Goal: Task Accomplishment & Management: Manage account settings

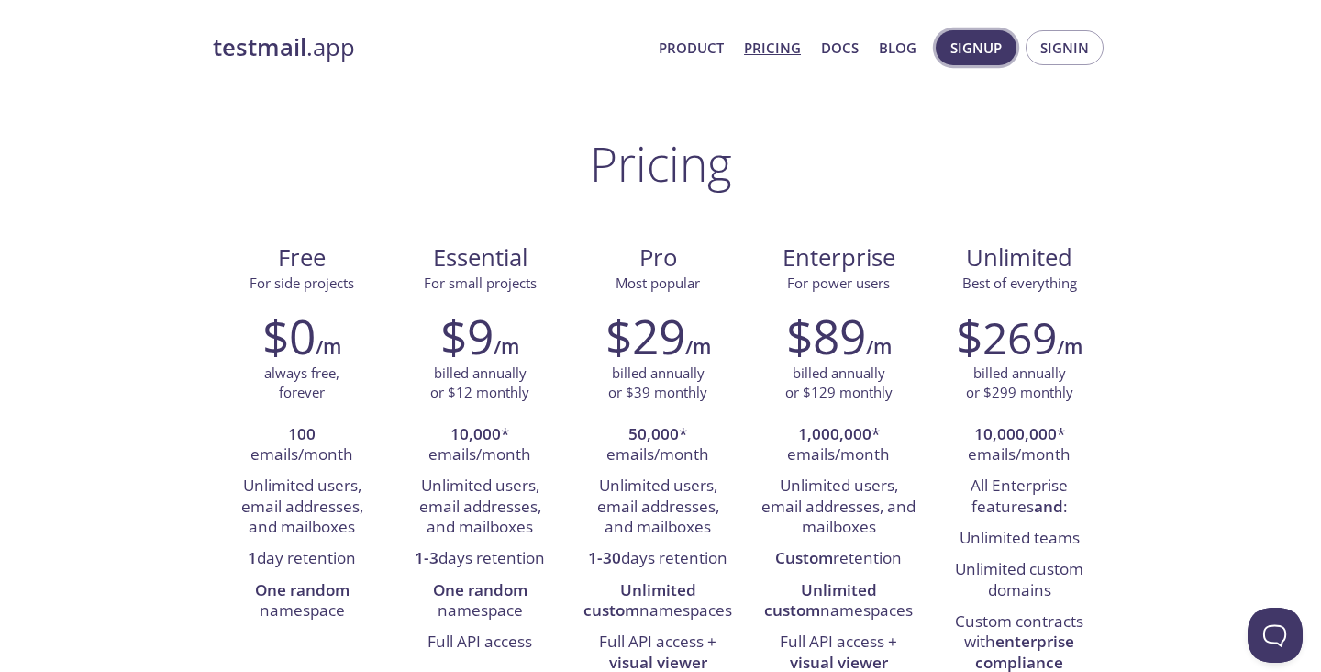
click at [1004, 47] on button "Signup" at bounding box center [976, 47] width 81 height 35
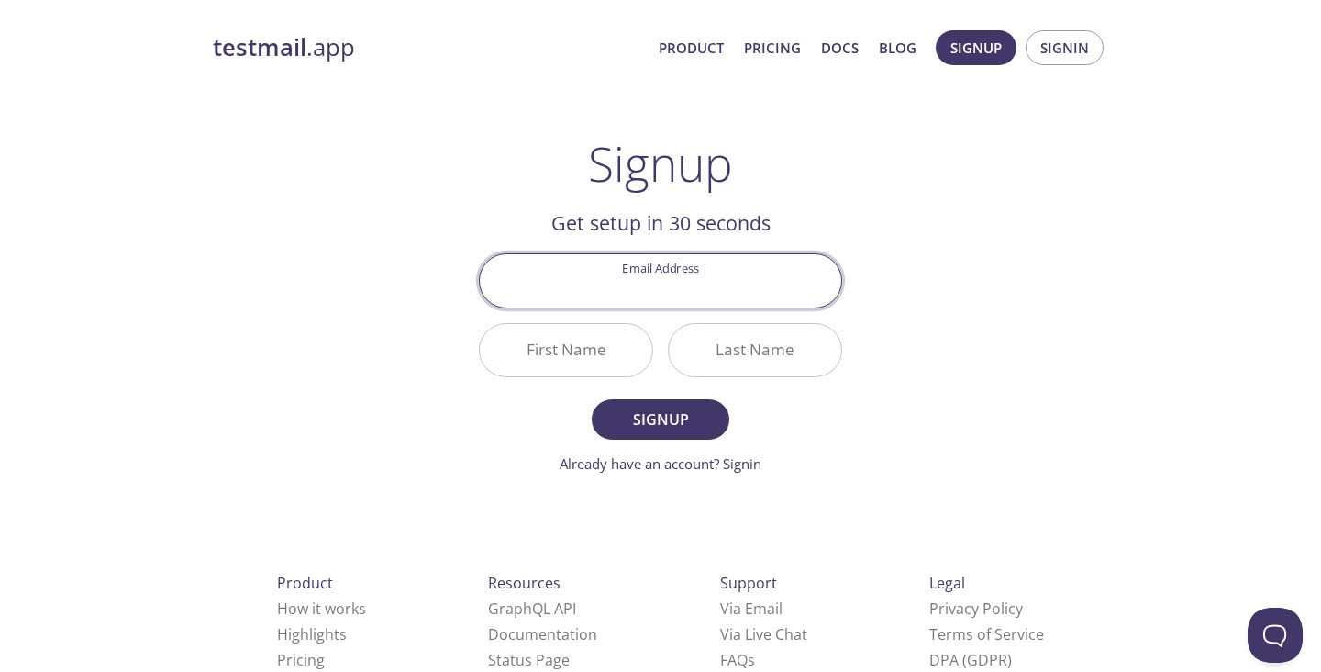
click at [956, 337] on div "testmail .app Product Pricing Docs Blog Signup Signin Signup Get setup in 30 se…" at bounding box center [660, 439] width 939 height 842
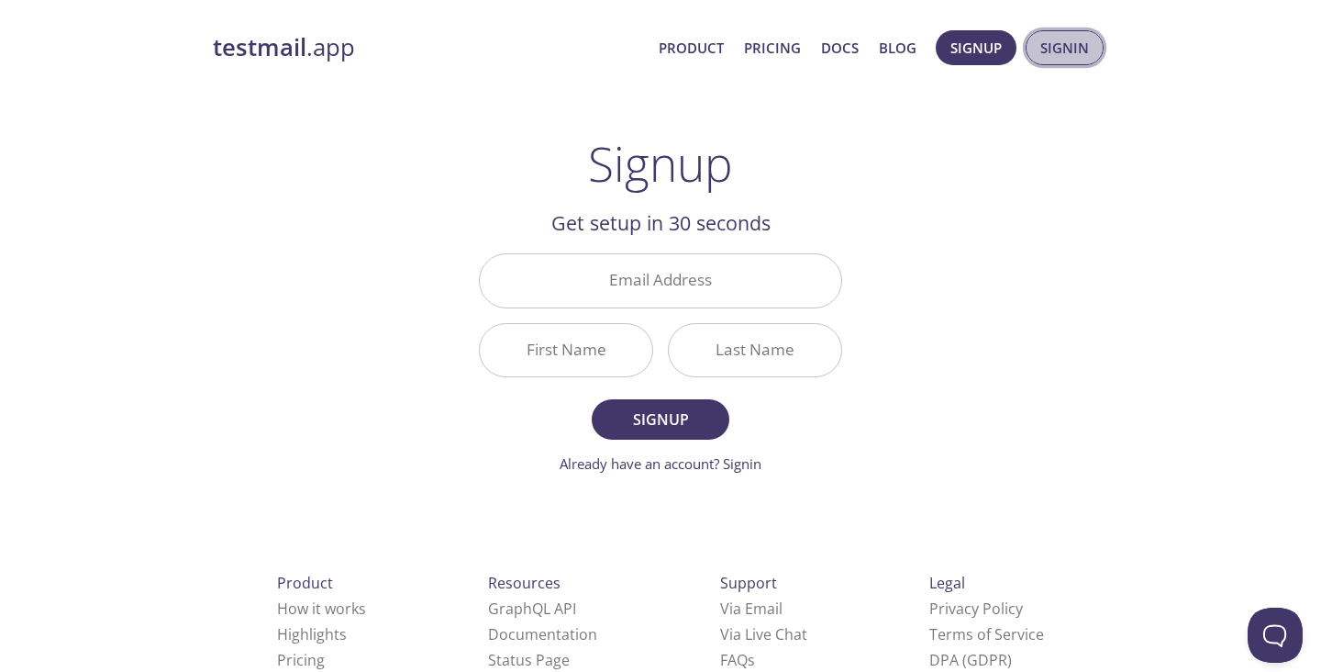
click at [1035, 49] on button "Signin" at bounding box center [1065, 47] width 78 height 35
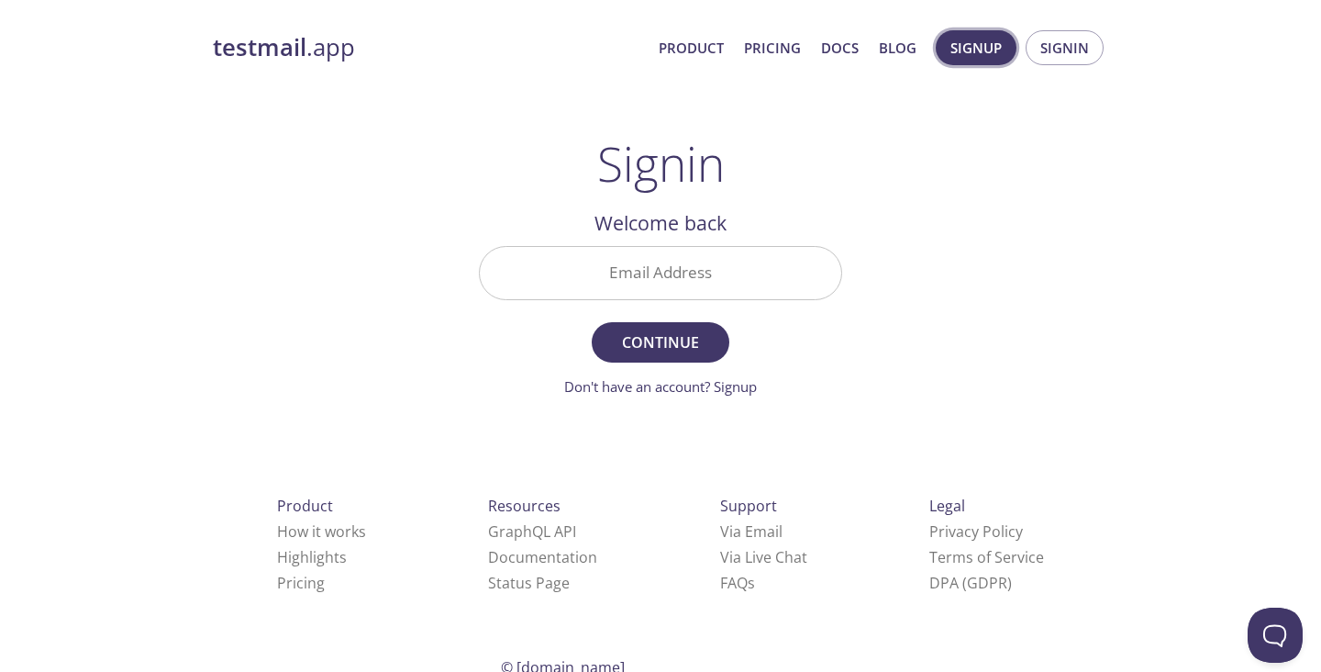
click at [966, 46] on span "Signup" at bounding box center [975, 48] width 51 height 24
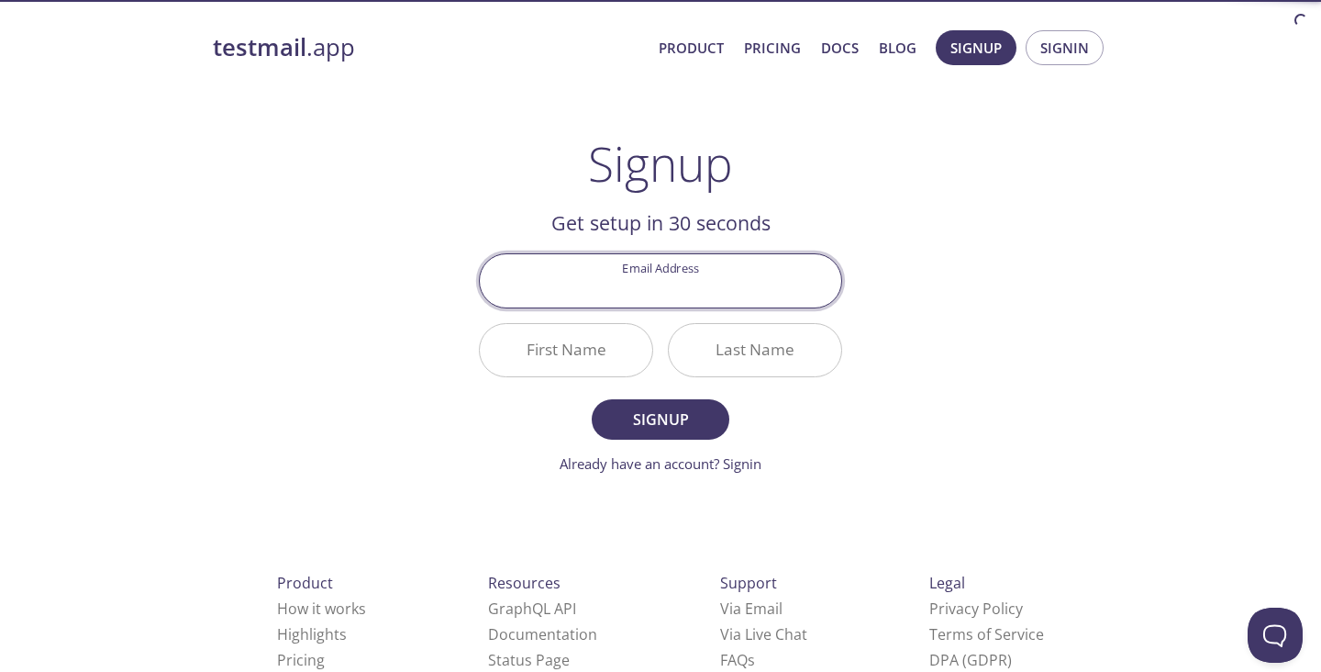
click at [657, 283] on input "Email Address" at bounding box center [660, 280] width 361 height 52
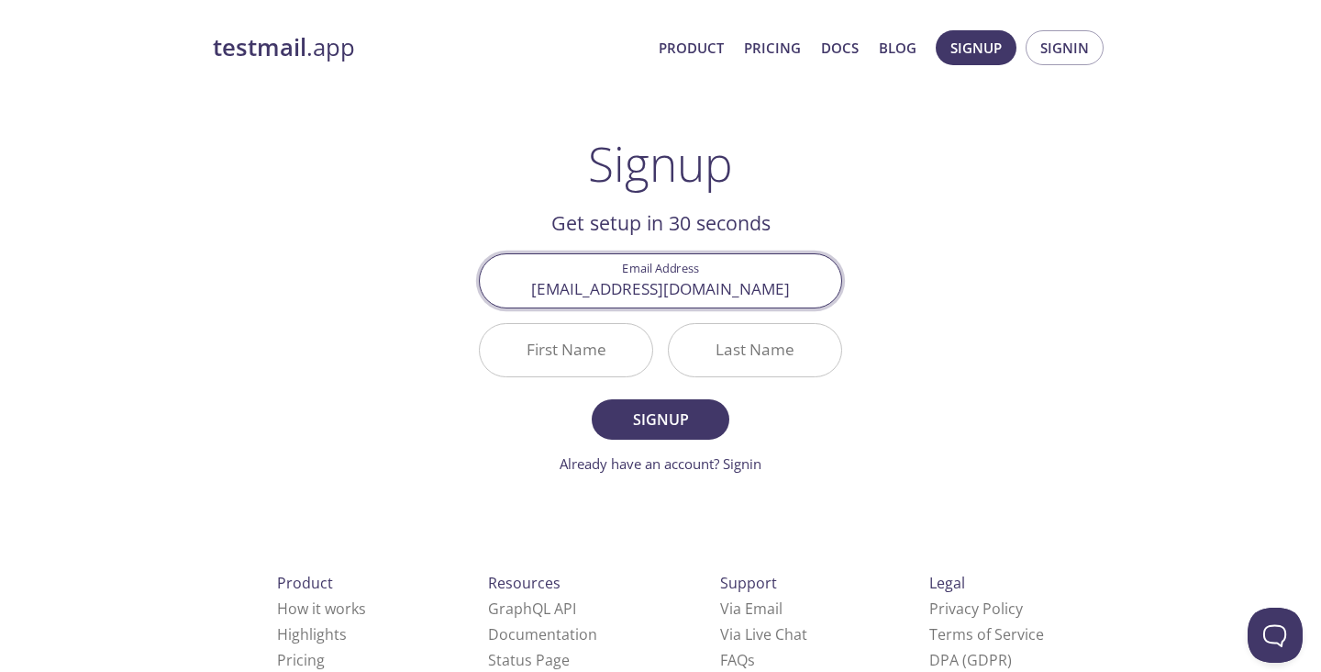
type input "[EMAIL_ADDRESS][DOMAIN_NAME]"
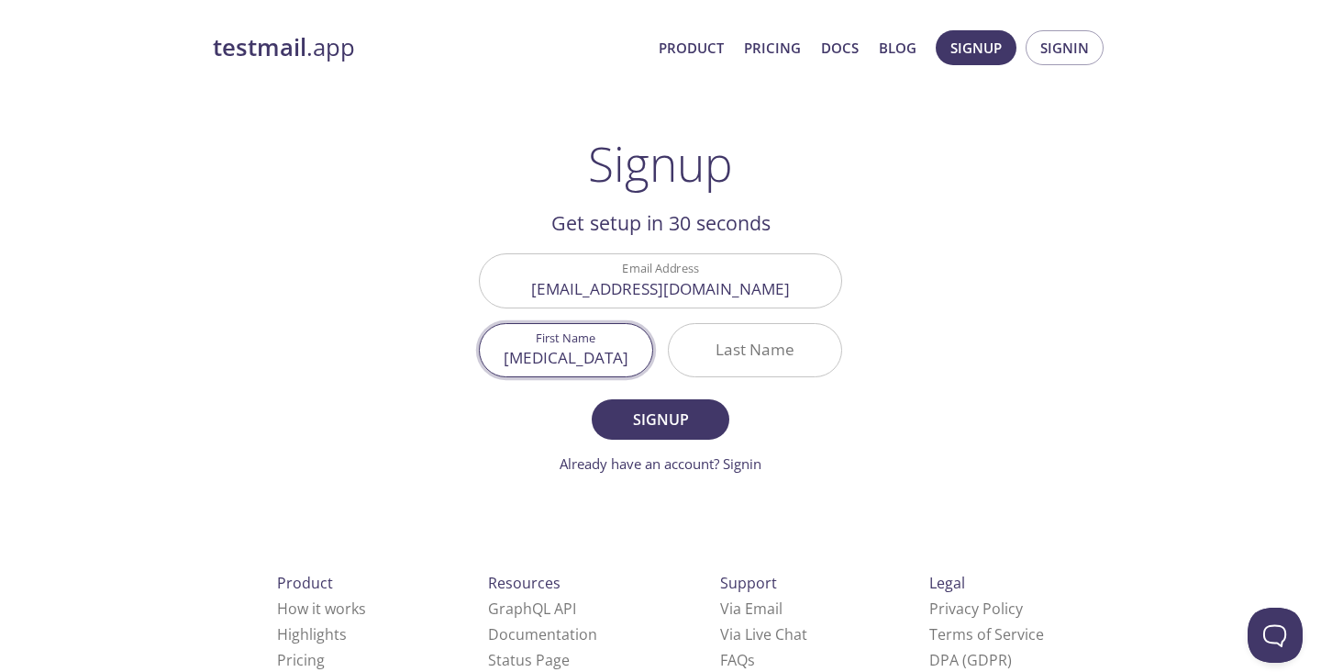
type input "[MEDICAL_DATA]"
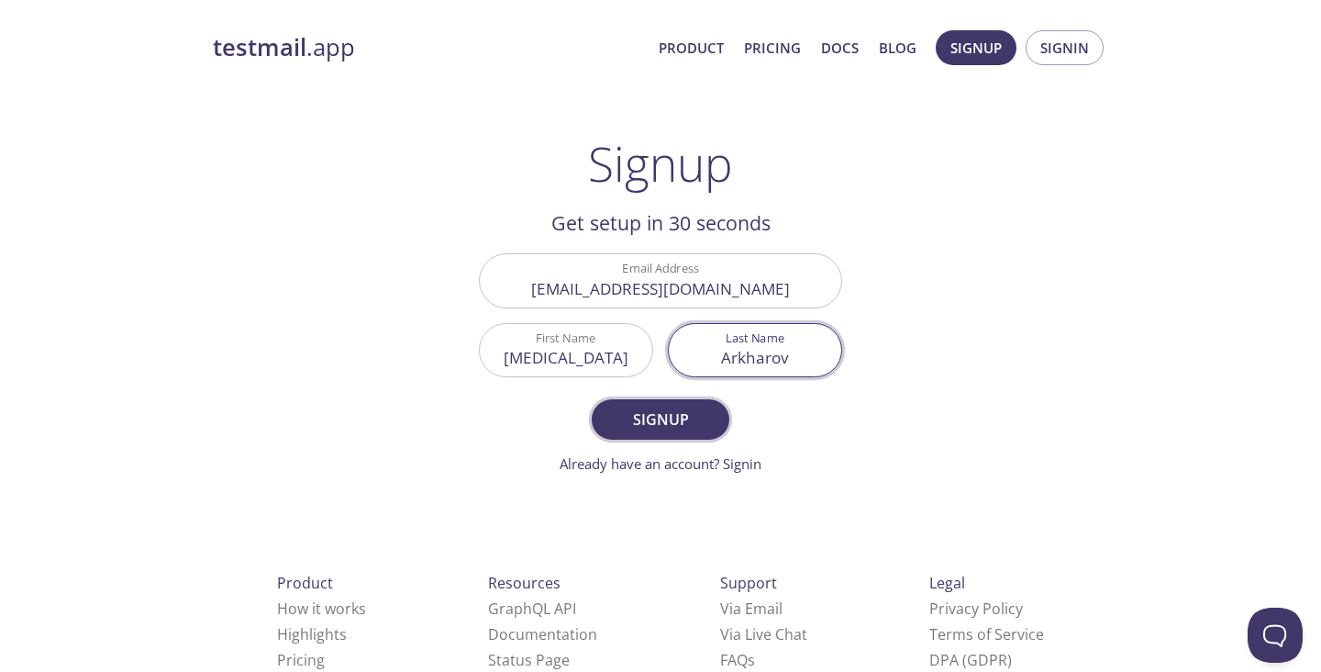
type input "Arkharov"
click at [660, 413] on span "Signup" at bounding box center [660, 419] width 97 height 26
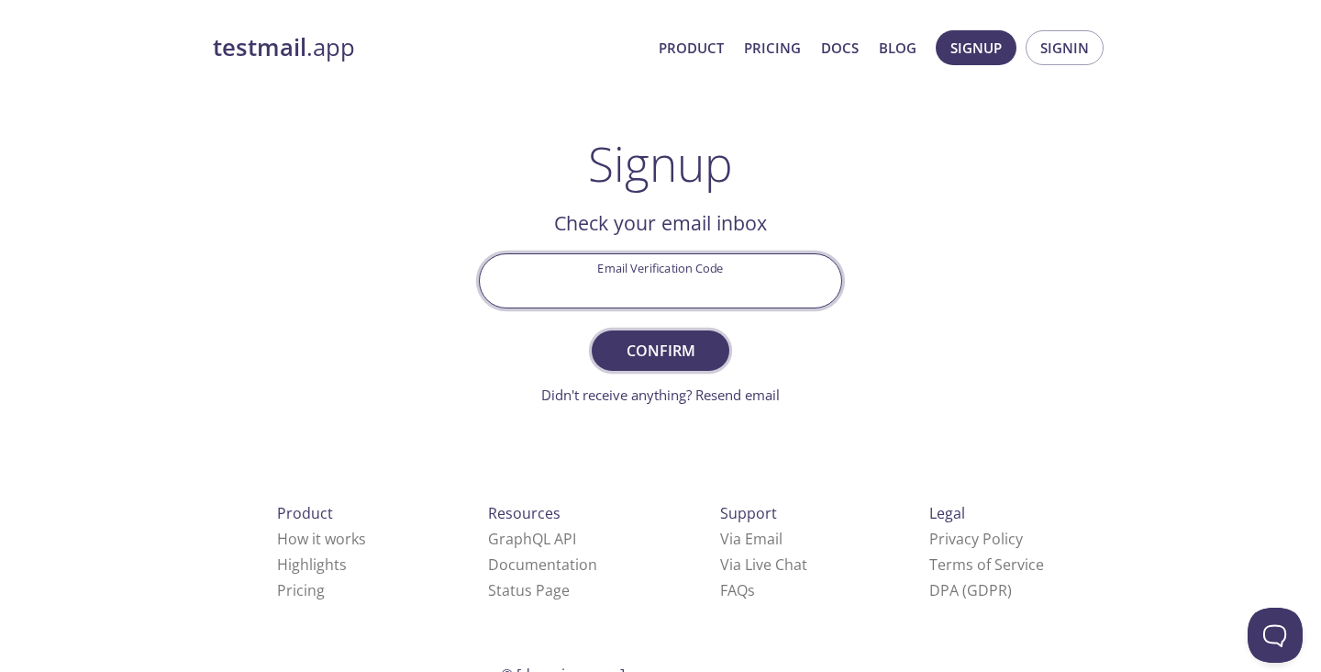
drag, startPoint x: 596, startPoint y: 281, endPoint x: 653, endPoint y: 333, distance: 77.3
click at [596, 281] on input "Email Verification Code" at bounding box center [660, 280] width 361 height 52
paste input "3P1WBE3"
type input "3P1WBE3"
click at [678, 344] on span "Confirm" at bounding box center [660, 351] width 97 height 26
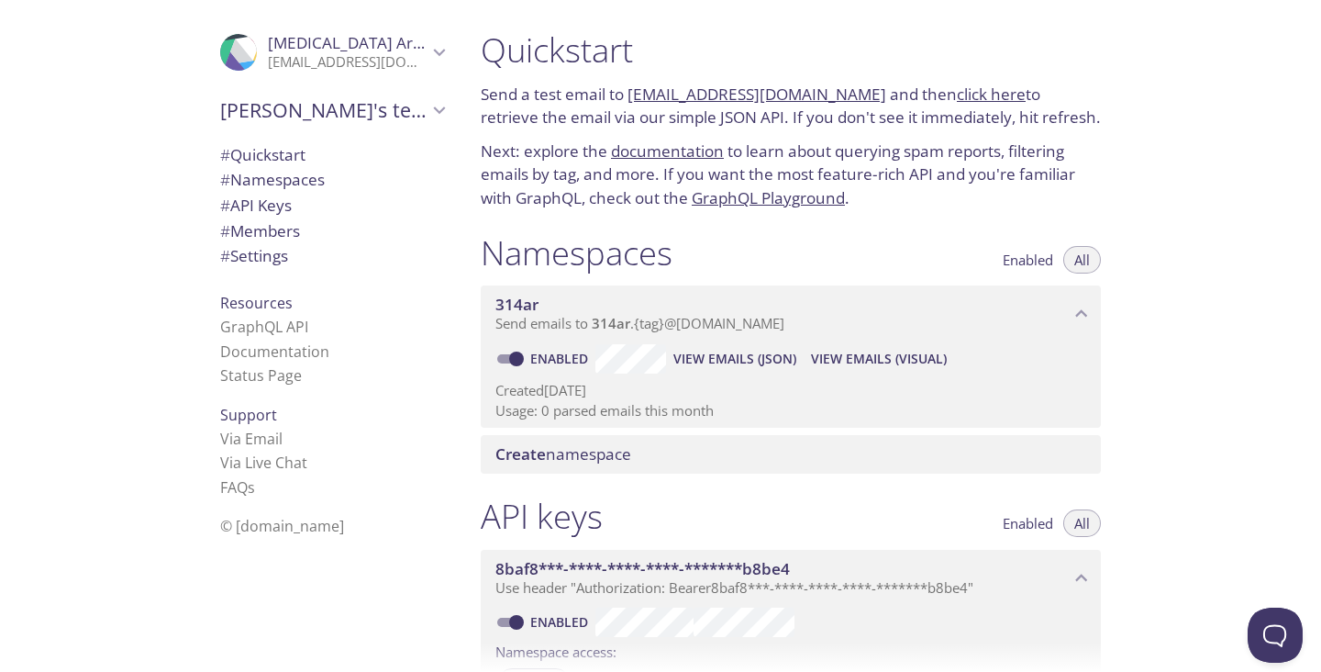
click at [438, 47] on icon "Nikita Arkharov" at bounding box center [440, 52] width 24 height 24
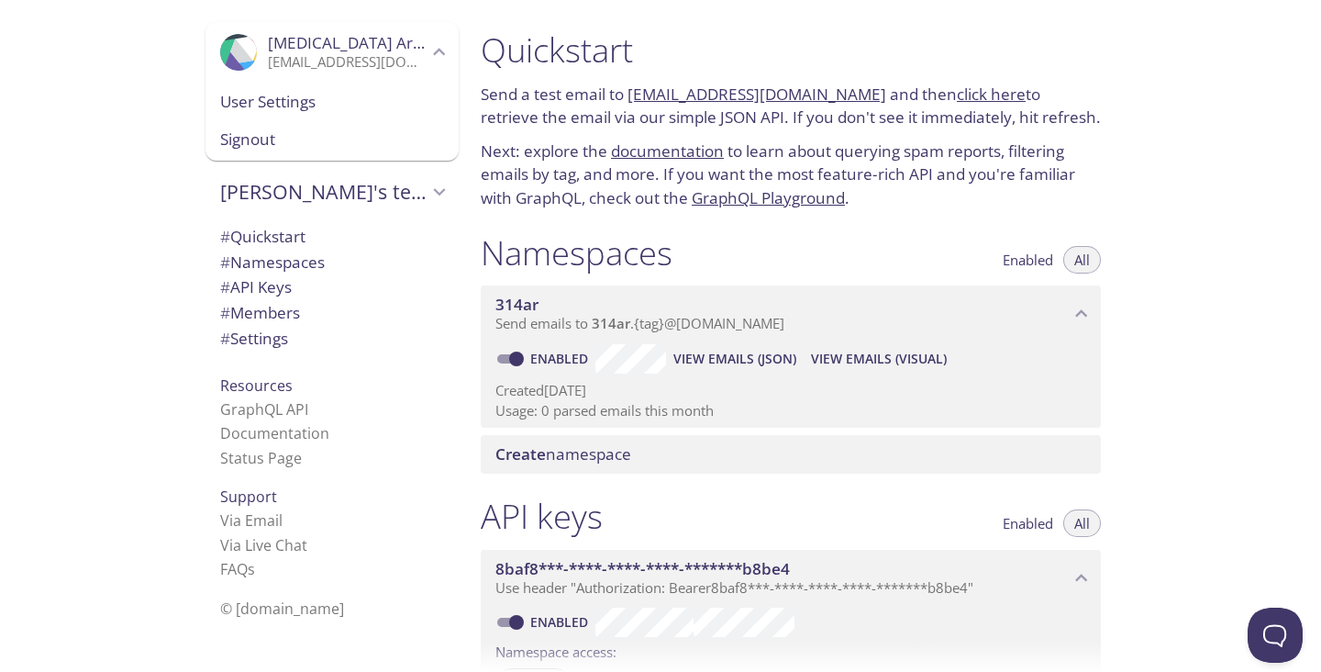
click at [339, 105] on span "User Settings" at bounding box center [332, 102] width 224 height 24
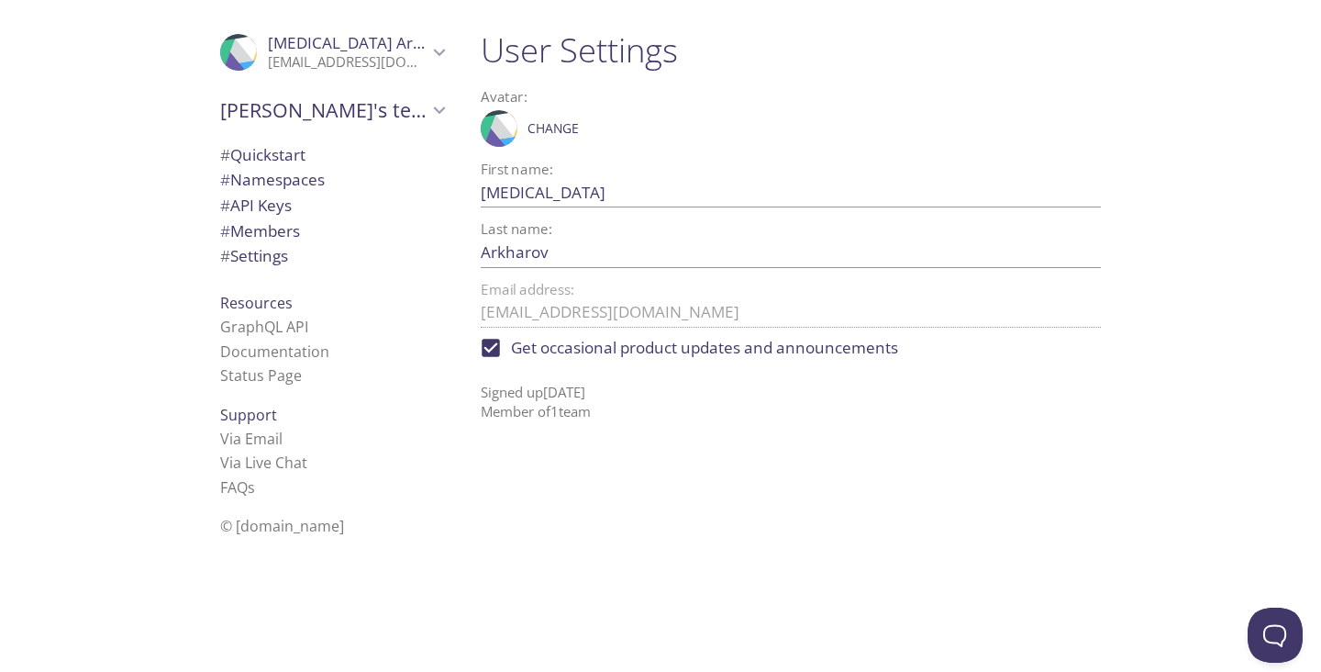
click at [310, 153] on span "# Quickstart" at bounding box center [332, 155] width 224 height 24
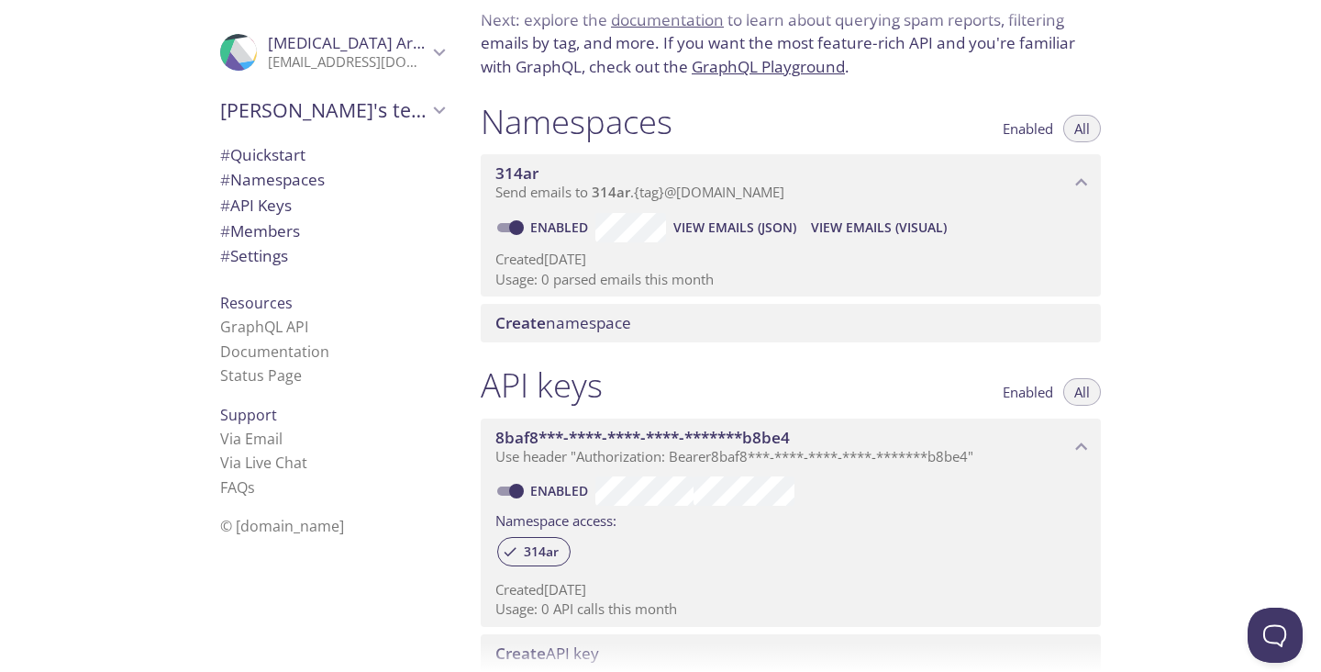
scroll to position [110, 0]
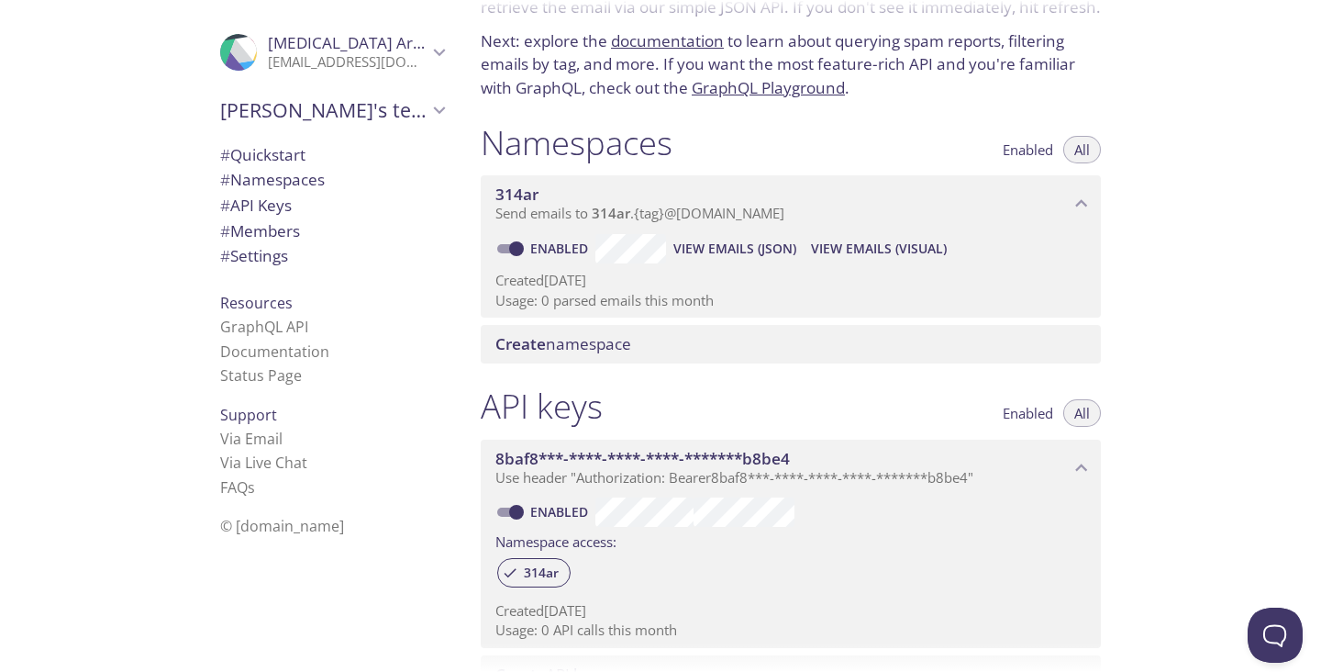
click at [577, 333] on span "Create namespace" at bounding box center [563, 343] width 136 height 21
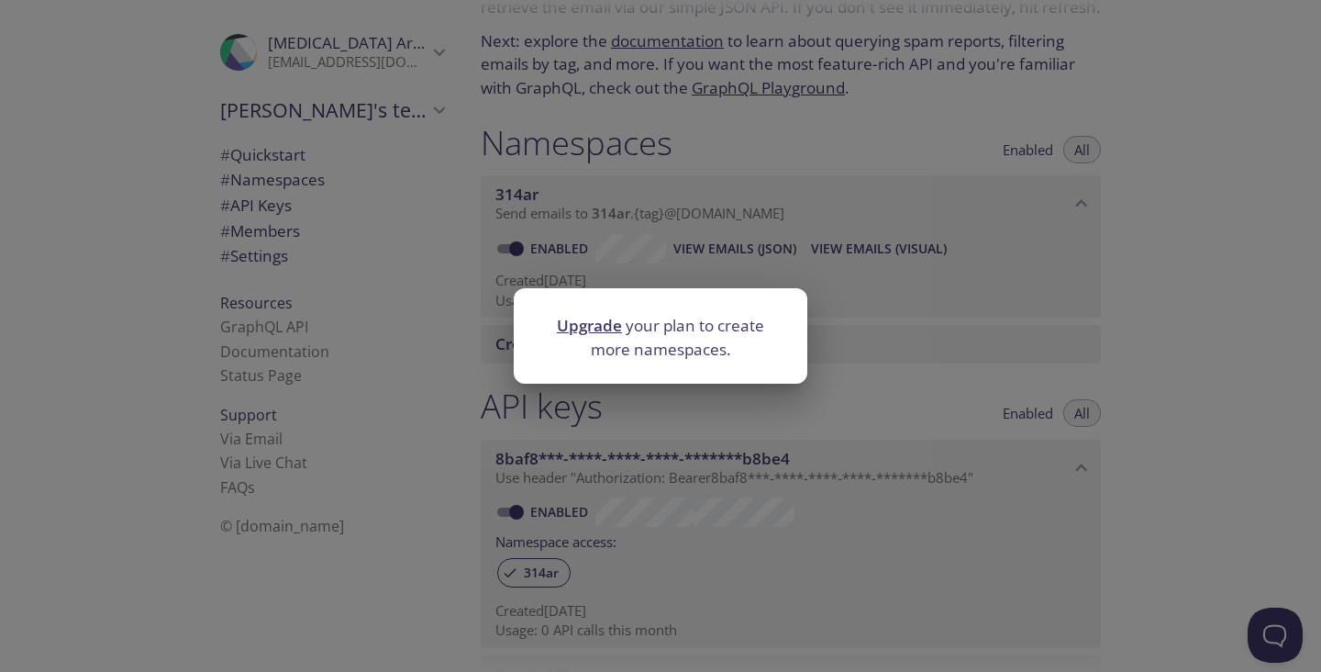
click at [927, 363] on div "Upgrade your plan to create more namespaces." at bounding box center [660, 336] width 1321 height 672
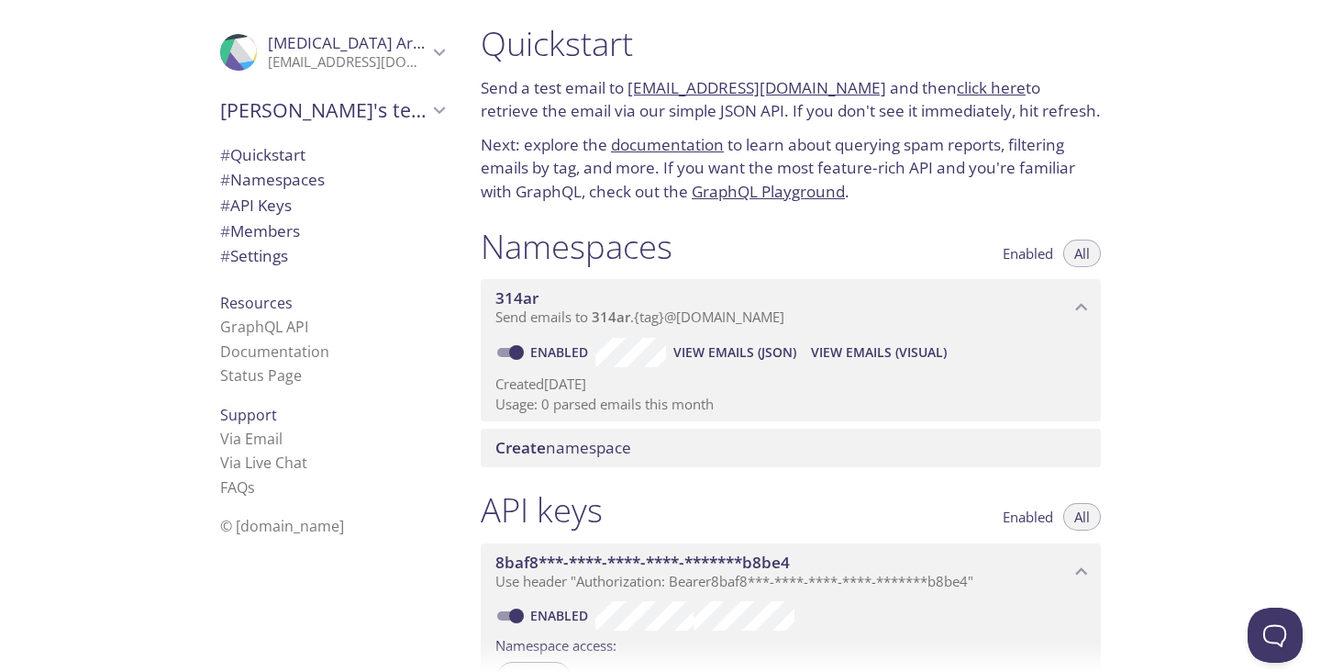
scroll to position [6, 0]
click at [699, 341] on span "View Emails (JSON)" at bounding box center [734, 352] width 123 height 22
click at [855, 352] on span "View Emails (Visual)" at bounding box center [879, 352] width 136 height 22
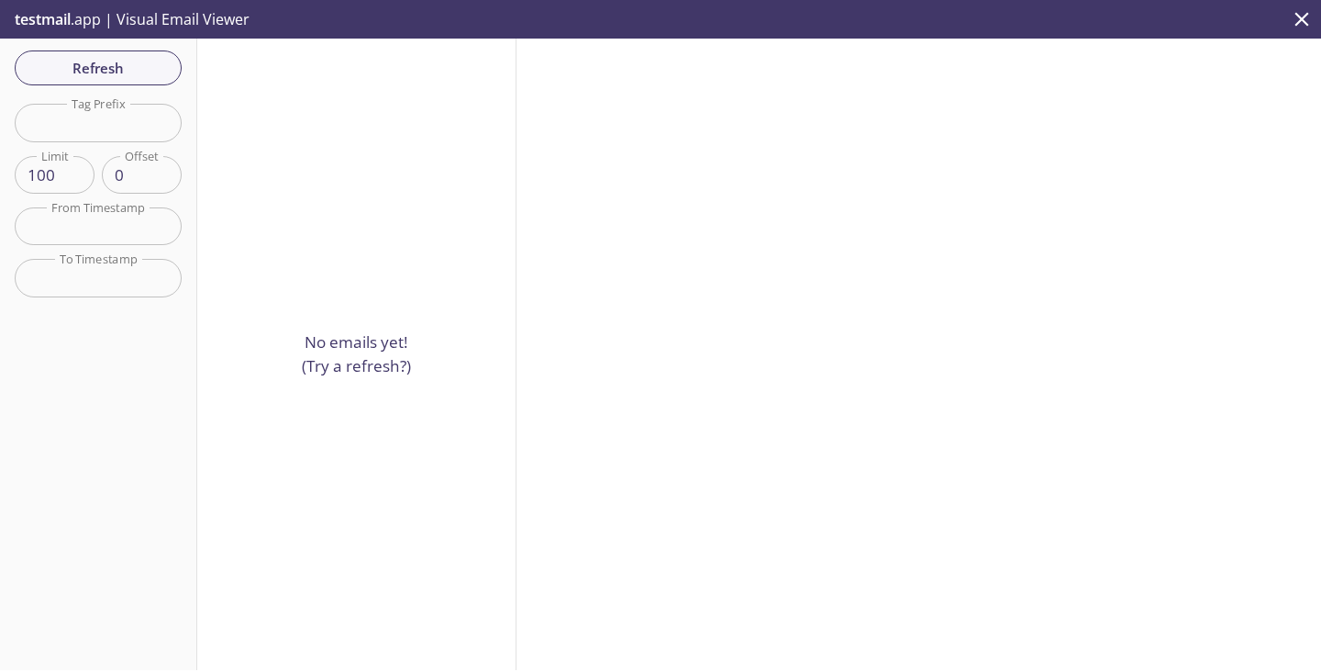
click at [1302, 27] on icon "close" at bounding box center [1302, 19] width 24 height 24
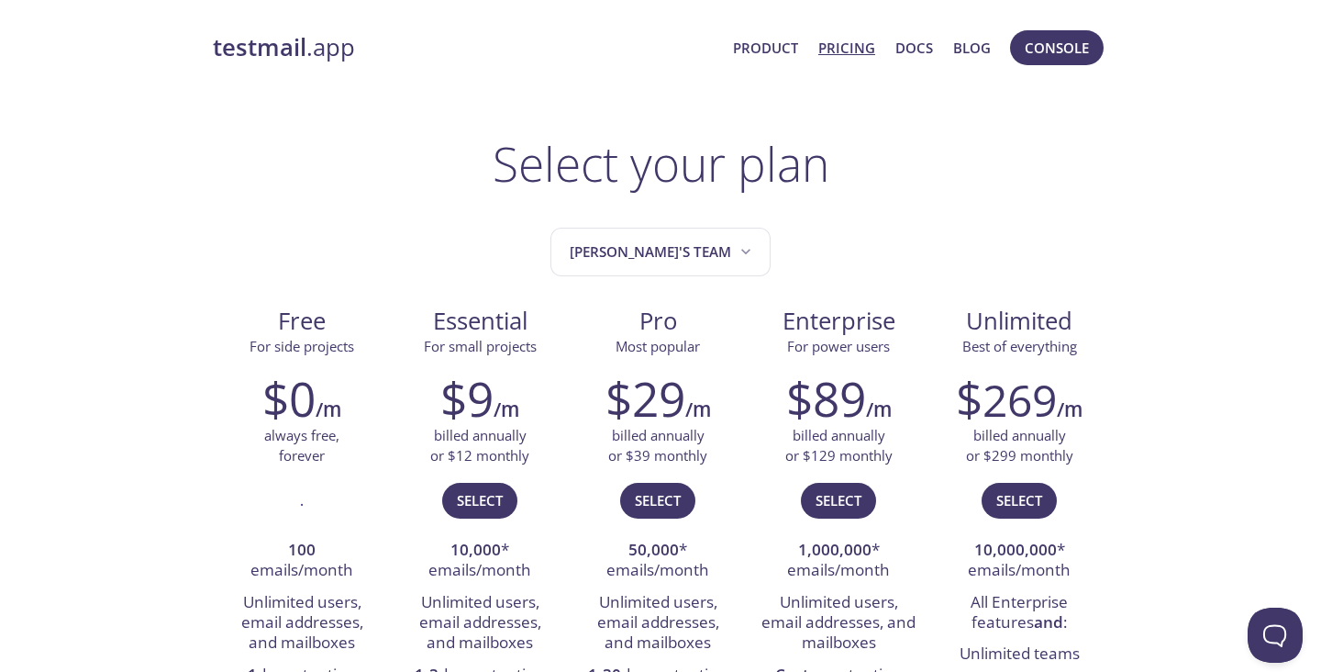
click at [290, 42] on strong "testmail" at bounding box center [260, 47] width 94 height 32
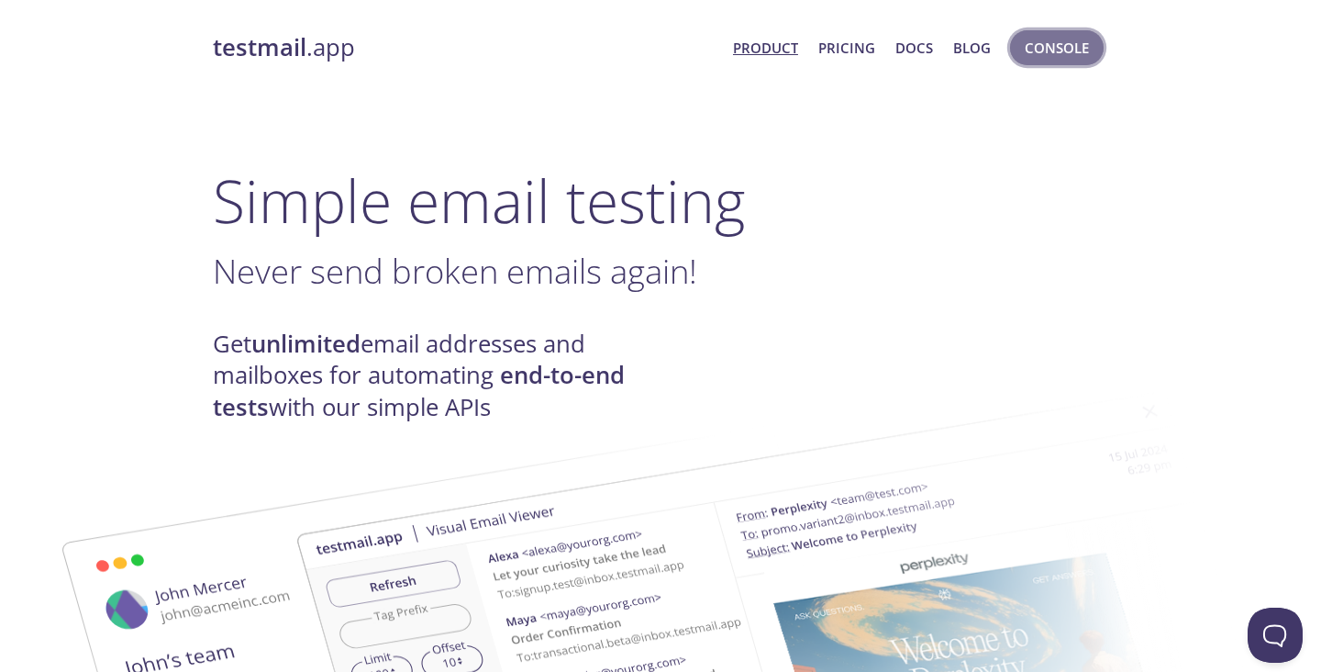
click at [1049, 40] on span "Console" at bounding box center [1057, 48] width 64 height 24
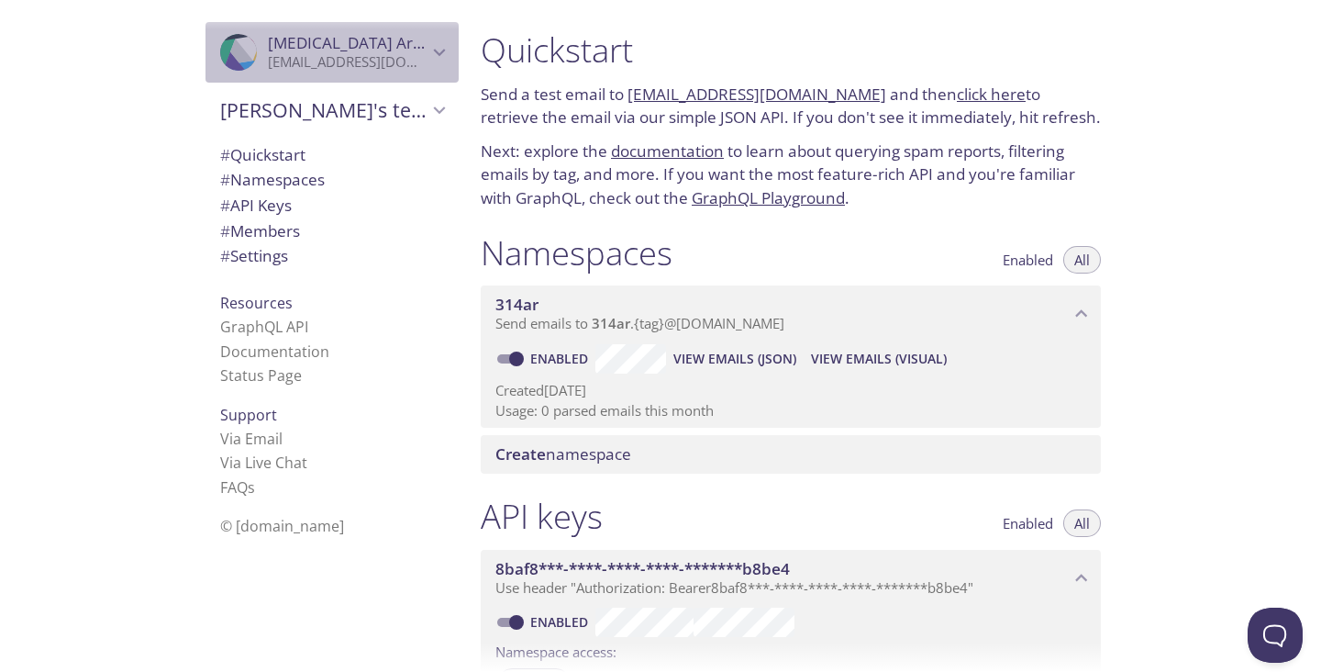
click at [418, 50] on span "[MEDICAL_DATA][PERSON_NAME]" at bounding box center [348, 43] width 160 height 20
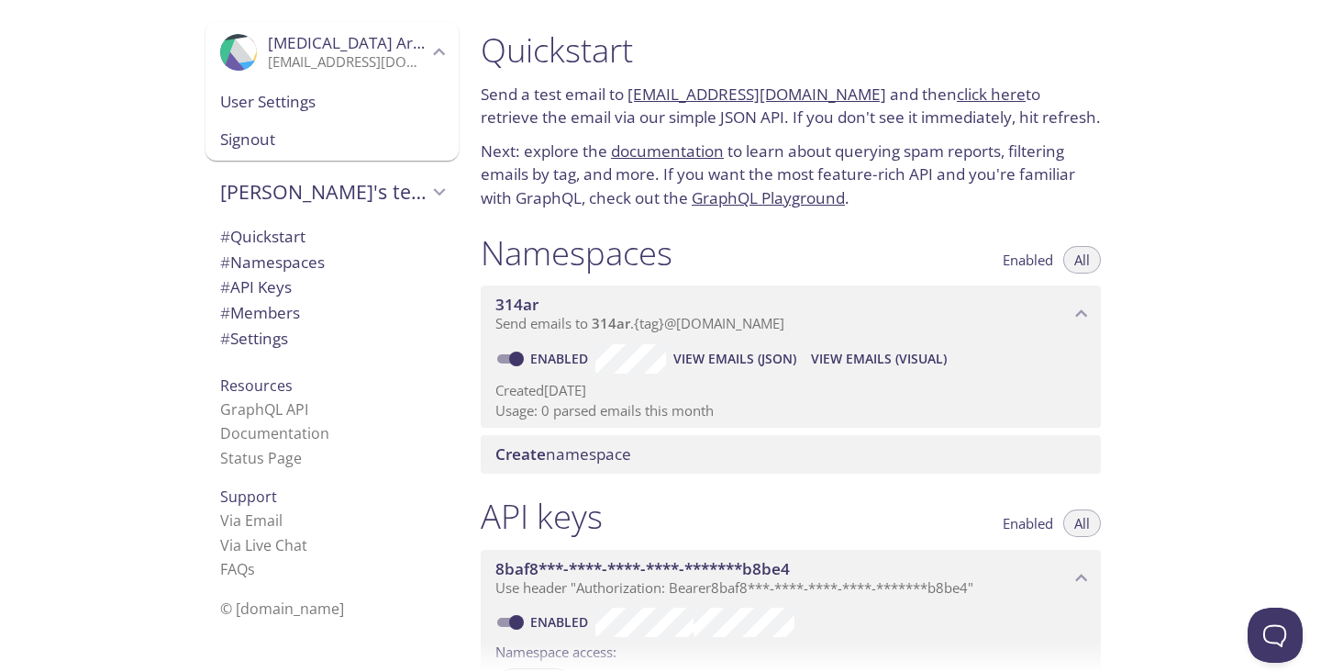
click at [394, 183] on span "[PERSON_NAME]'s team" at bounding box center [323, 192] width 207 height 26
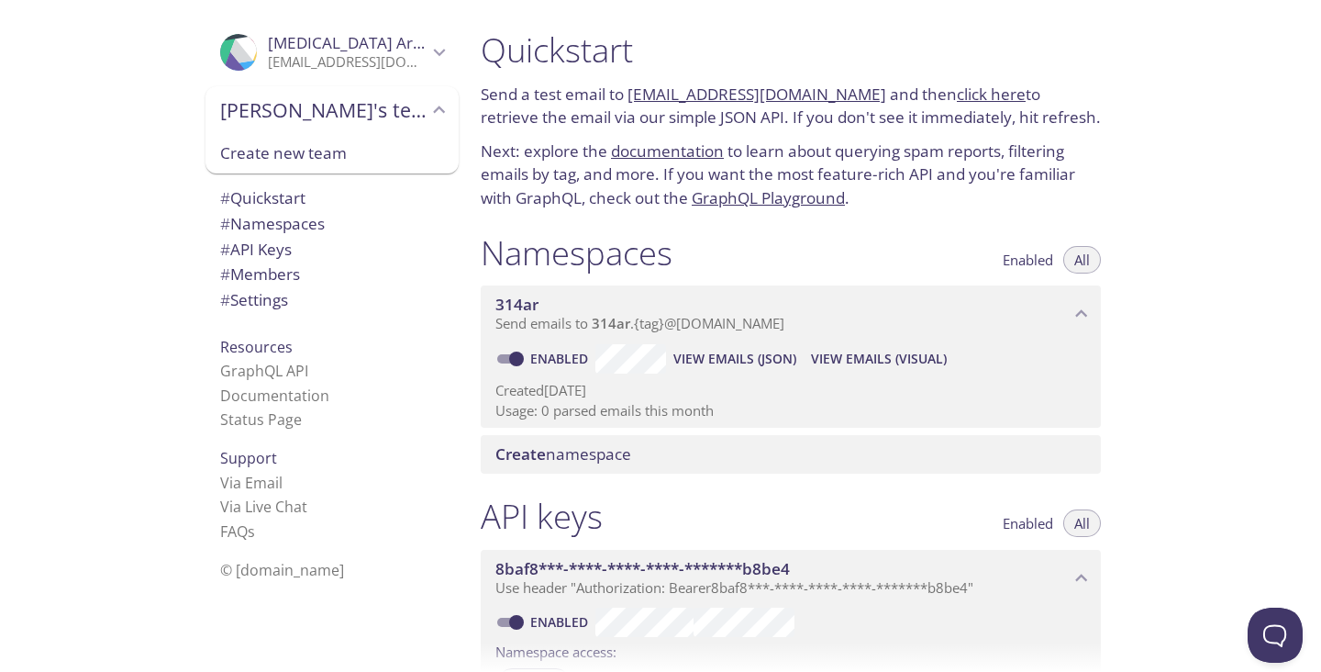
click at [394, 56] on p "[EMAIL_ADDRESS][DOMAIN_NAME]" at bounding box center [348, 62] width 160 height 18
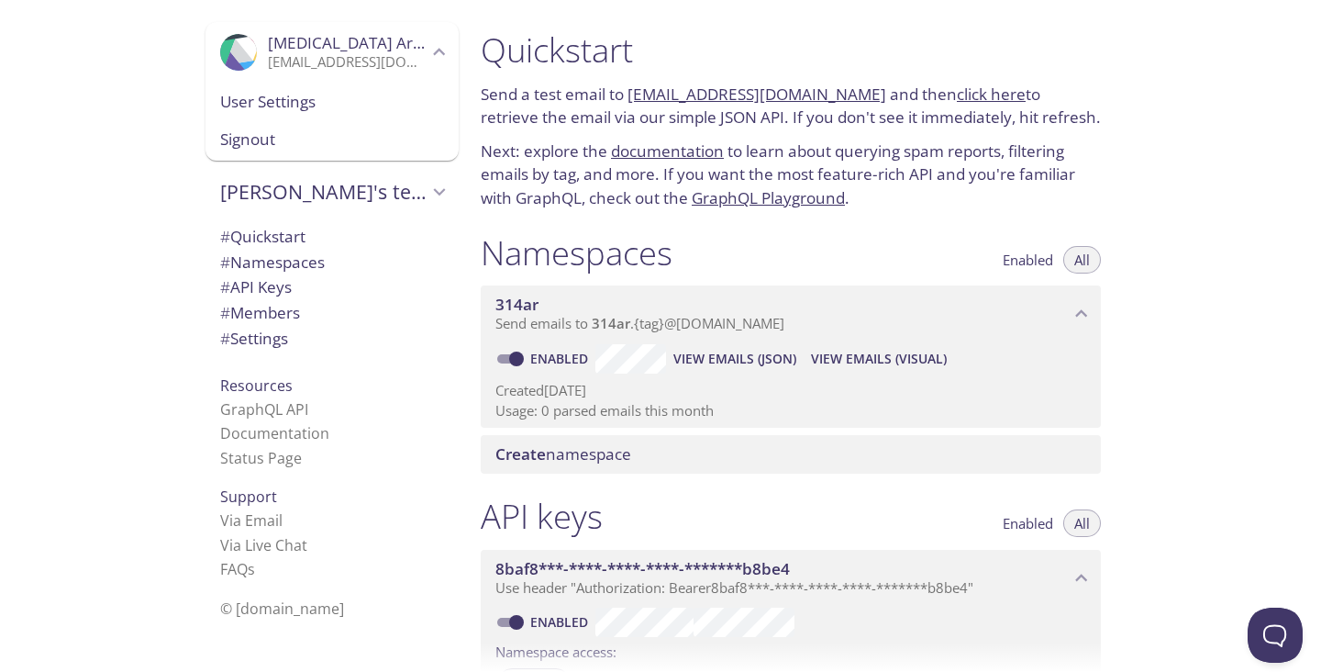
click at [280, 334] on span "# Settings" at bounding box center [254, 338] width 68 height 21
